Goal: Task Accomplishment & Management: Use online tool/utility

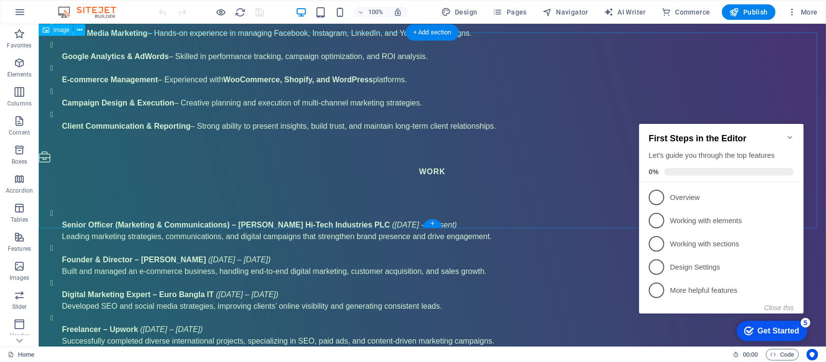
scroll to position [1452, 0]
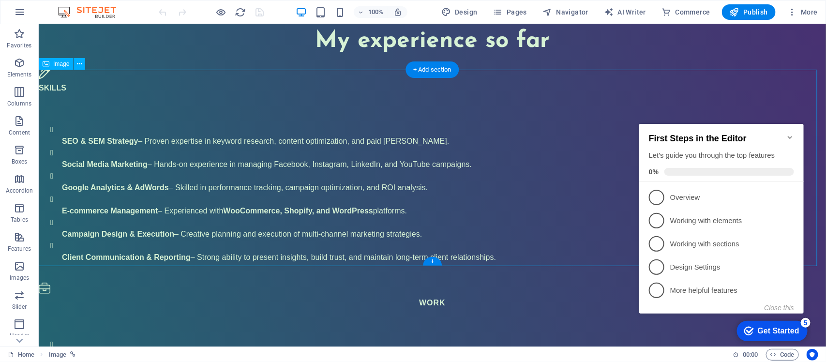
scroll to position [1392, 0]
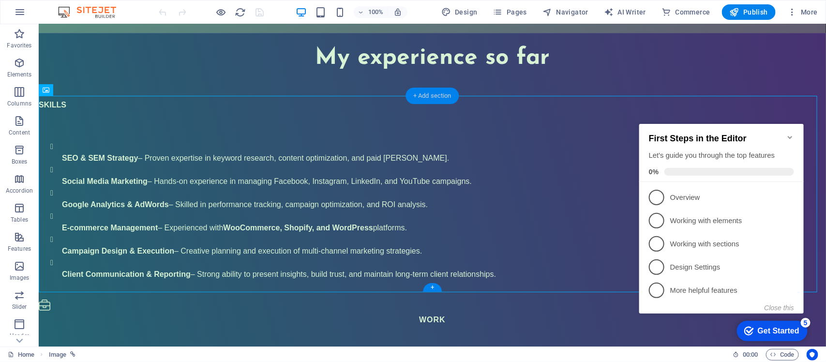
click at [437, 99] on div "+ Add section" at bounding box center [433, 96] width 54 height 16
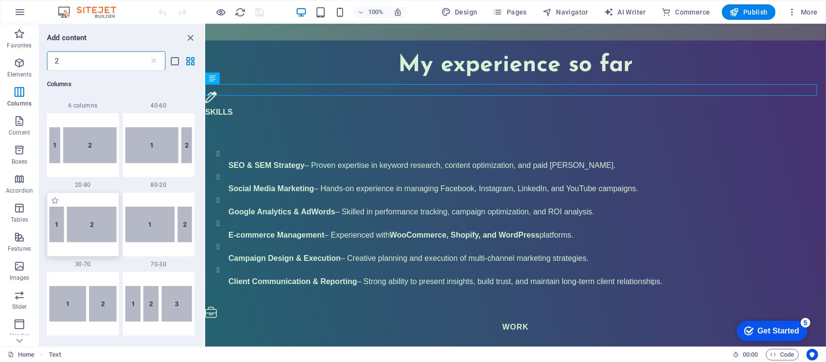
scroll to position [242, 0]
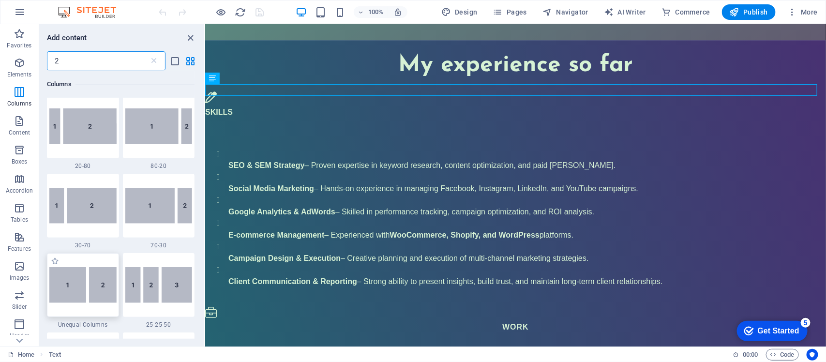
type input "2"
click at [88, 285] on img at bounding box center [82, 285] width 67 height 36
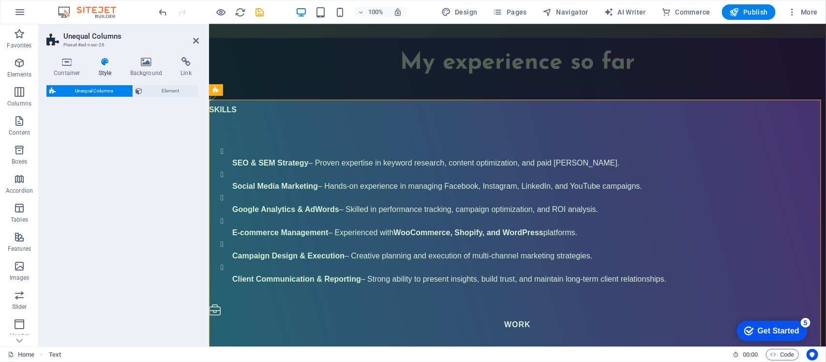
select select "%"
select select "rem"
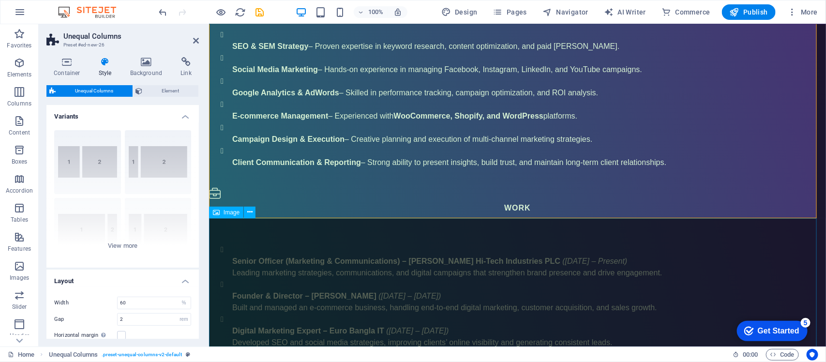
scroll to position [1513, 0]
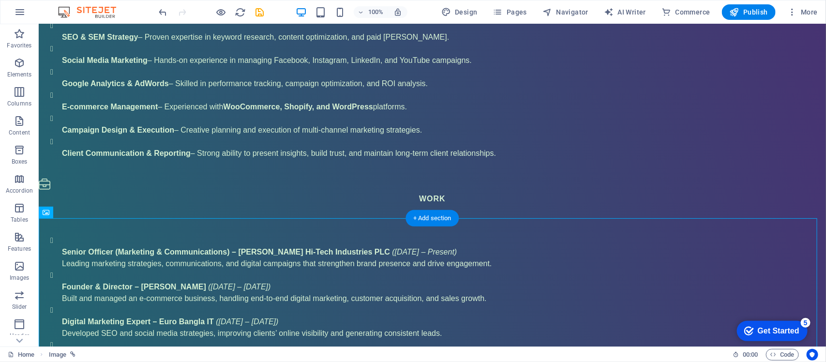
drag, startPoint x: 268, startPoint y: 266, endPoint x: 336, endPoint y: 97, distance: 182.2
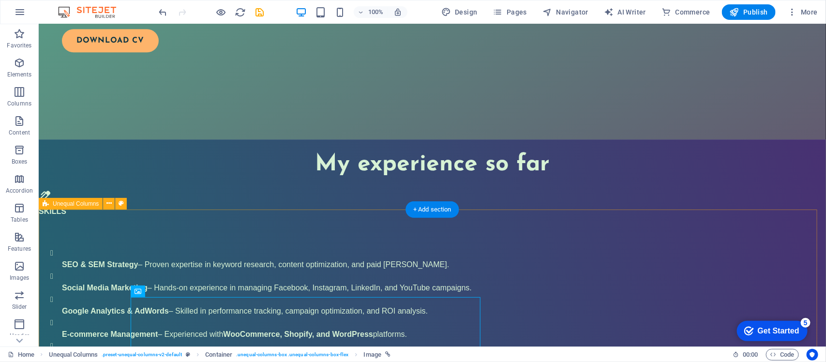
scroll to position [1271, 0]
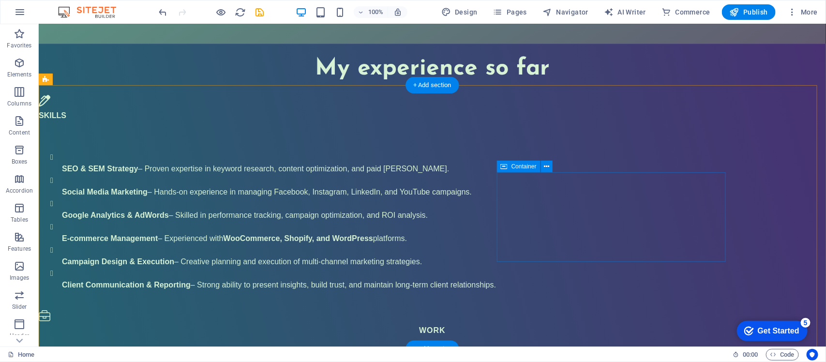
scroll to position [1392, 0]
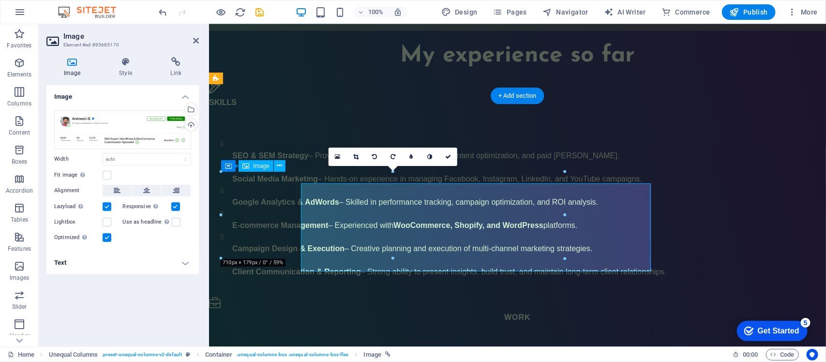
scroll to position [1380, 0]
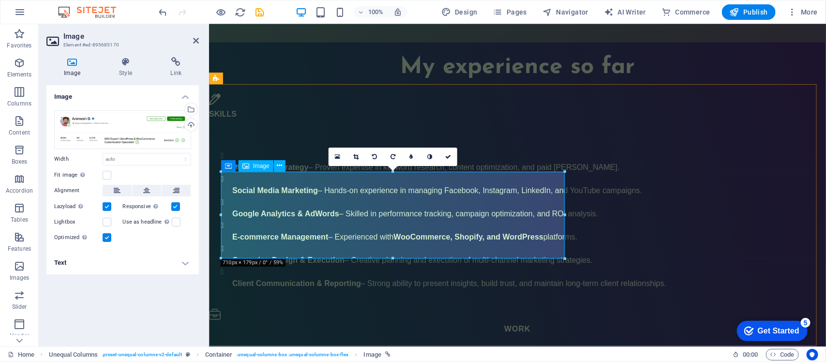
drag, startPoint x: 772, startPoint y: 237, endPoint x: 426, endPoint y: 213, distance: 347.0
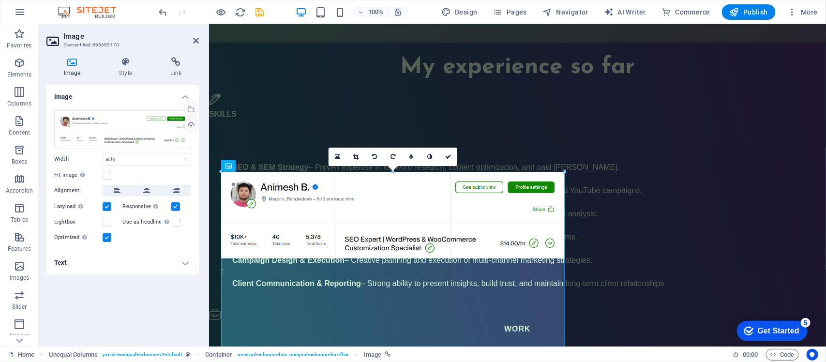
drag, startPoint x: 565, startPoint y: 214, endPoint x: 650, endPoint y: 270, distance: 101.2
type input "709"
select select "px"
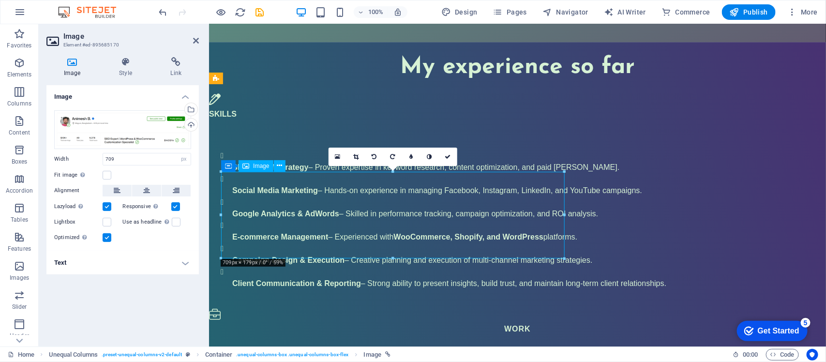
drag, startPoint x: 489, startPoint y: 227, endPoint x: 547, endPoint y: 230, distance: 57.7
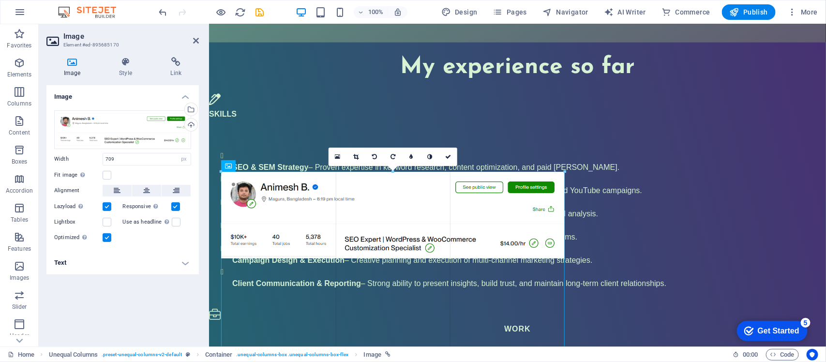
drag, startPoint x: 566, startPoint y: 258, endPoint x: 780, endPoint y: 215, distance: 218.1
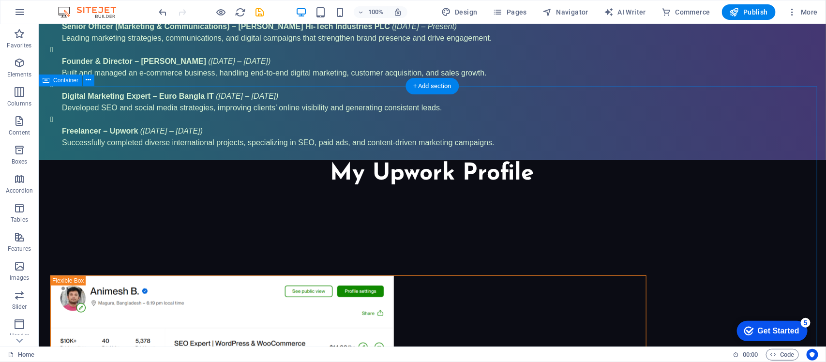
scroll to position [1764, 0]
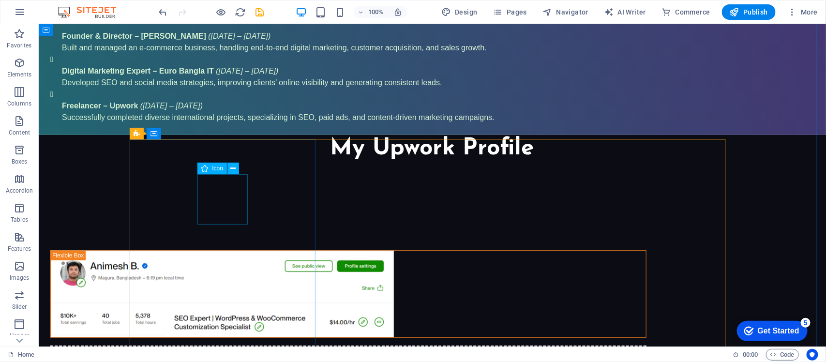
click at [217, 172] on div "Icon" at bounding box center [213, 169] width 30 height 12
click at [216, 166] on span "Icon" at bounding box center [217, 169] width 11 height 6
click at [236, 169] on button at bounding box center [234, 169] width 12 height 12
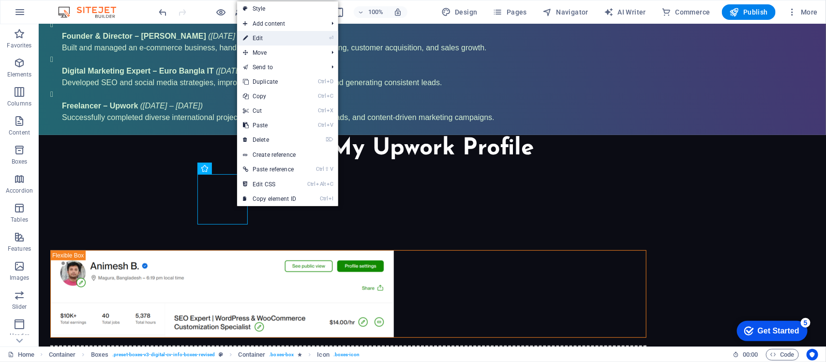
click at [267, 36] on link "⏎ Edit" at bounding box center [269, 38] width 65 height 15
select select "xMidYMid"
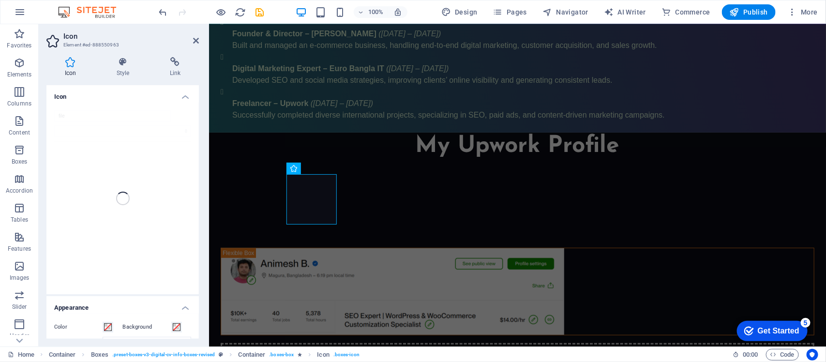
scroll to position [1753, 0]
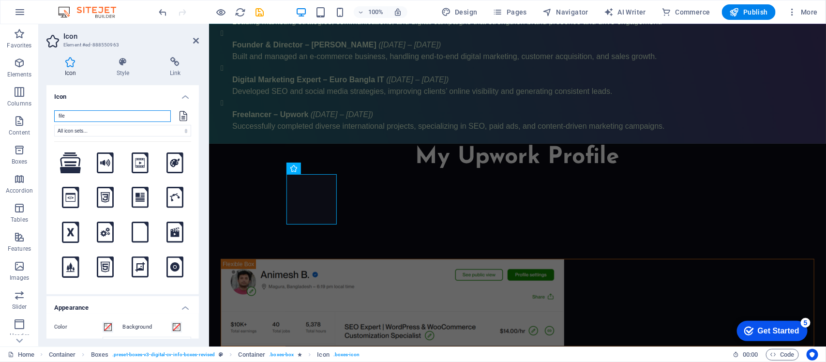
click at [69, 117] on input "file" at bounding box center [112, 116] width 117 height 12
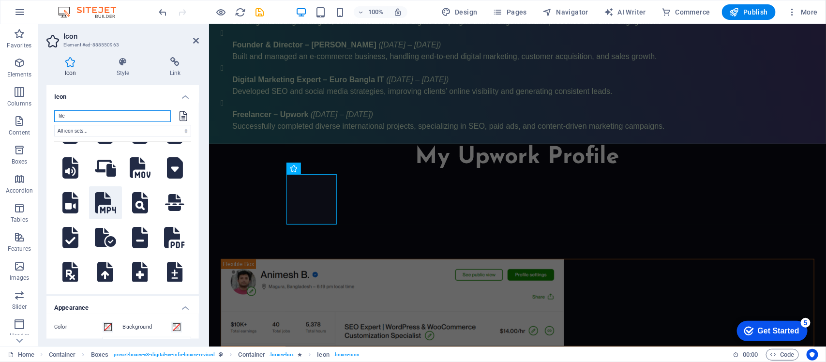
scroll to position [1210, 0]
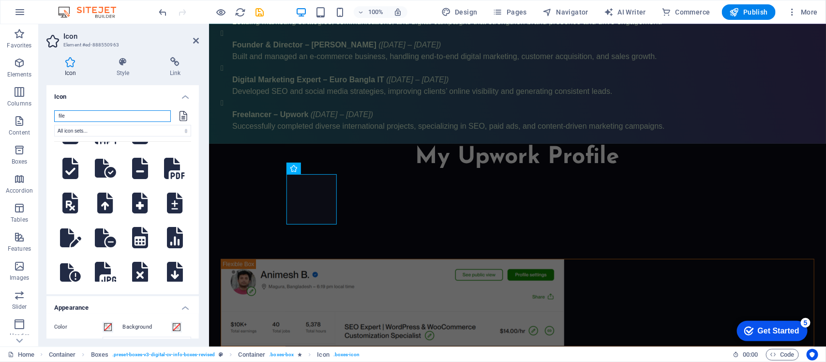
click at [72, 113] on input "file" at bounding box center [112, 116] width 117 height 12
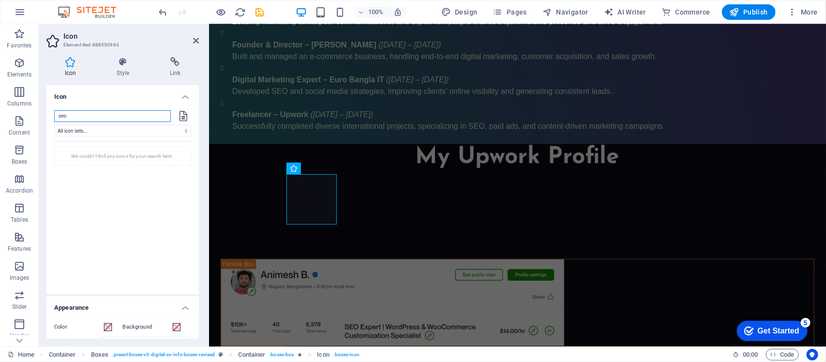
scroll to position [0, 0]
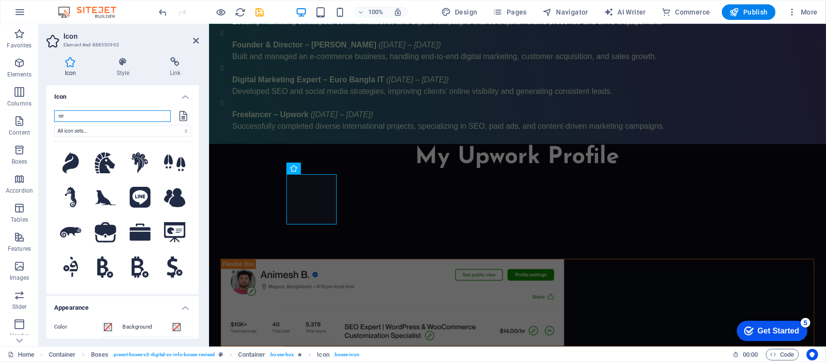
type input "s"
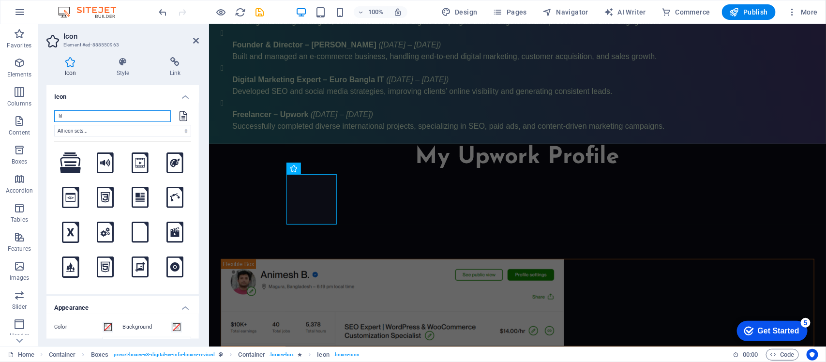
type input "file"
click at [68, 201] on icon at bounding box center [70, 197] width 17 height 21
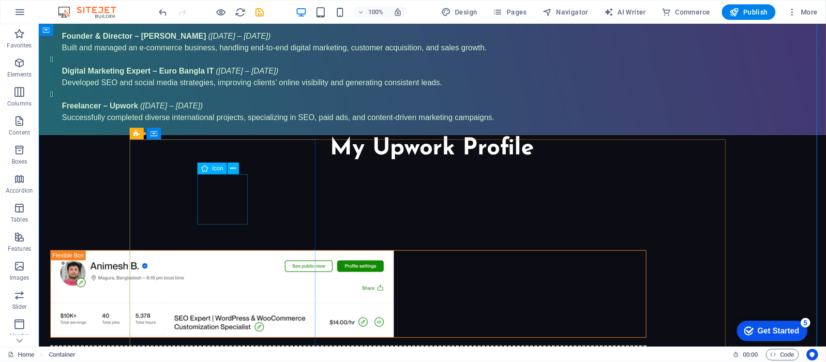
click at [229, 167] on button at bounding box center [234, 169] width 12 height 12
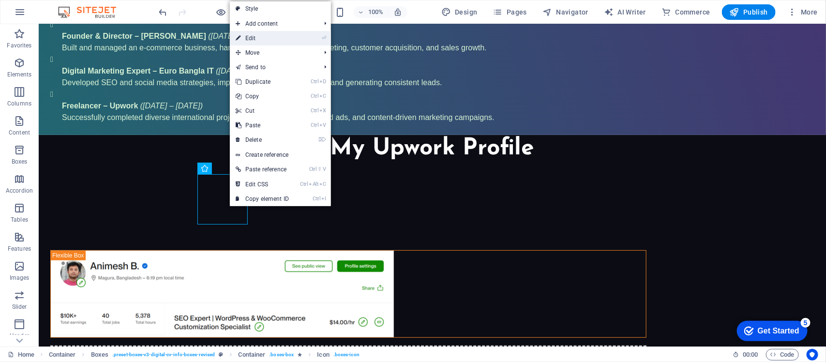
click at [248, 44] on link "⏎ Edit" at bounding box center [262, 38] width 65 height 15
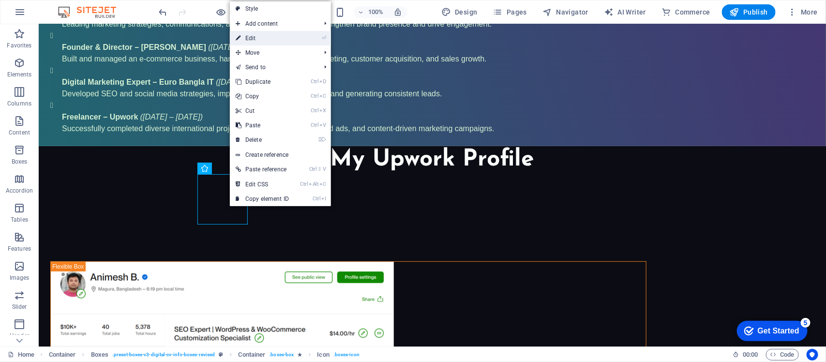
select select "xMidYMid"
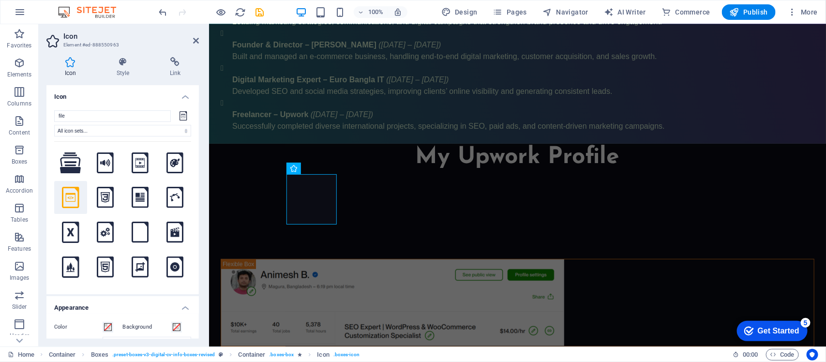
click at [64, 194] on icon at bounding box center [70, 197] width 17 height 21
click at [107, 202] on icon at bounding box center [105, 197] width 17 height 21
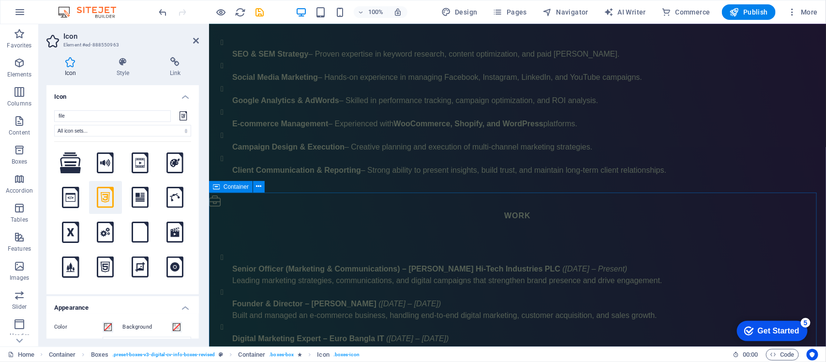
scroll to position [1389, 0]
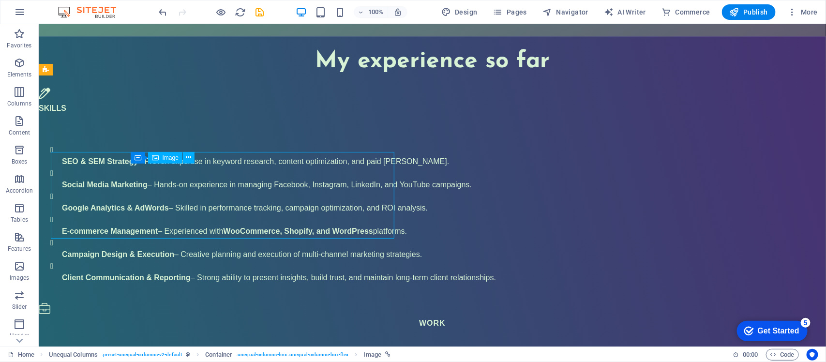
scroll to position [1400, 0]
